Goal: Task Accomplishment & Management: Use online tool/utility

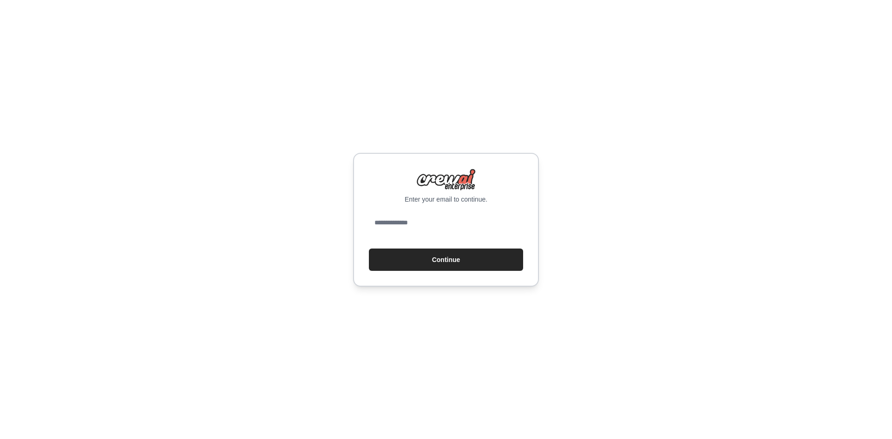
click at [437, 219] on input "email" at bounding box center [446, 222] width 154 height 22
click at [435, 227] on input "email" at bounding box center [446, 222] width 154 height 22
type input "**********"
click at [381, 253] on button "Continue" at bounding box center [446, 259] width 154 height 22
